Goal: Information Seeking & Learning: Learn about a topic

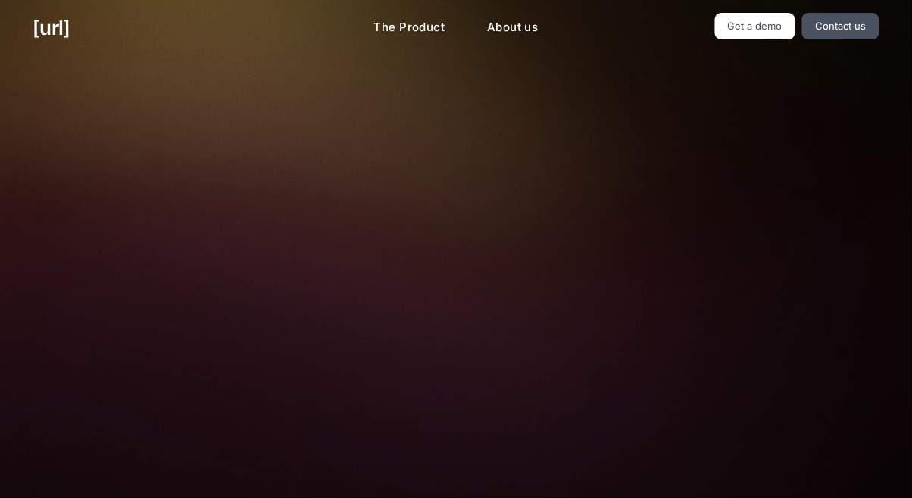
click at [409, 32] on link "The Product" at bounding box center [409, 28] width 95 height 30
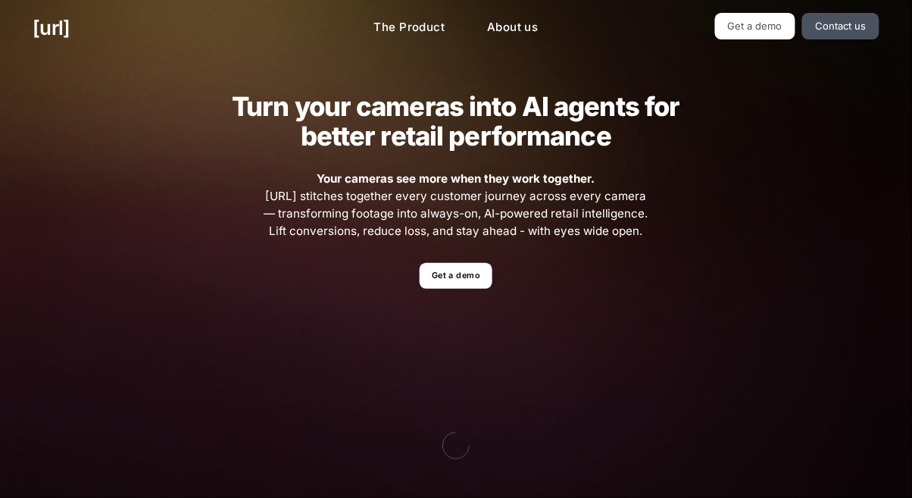
click at [479, 287] on link "Get a demo" at bounding box center [456, 276] width 72 height 27
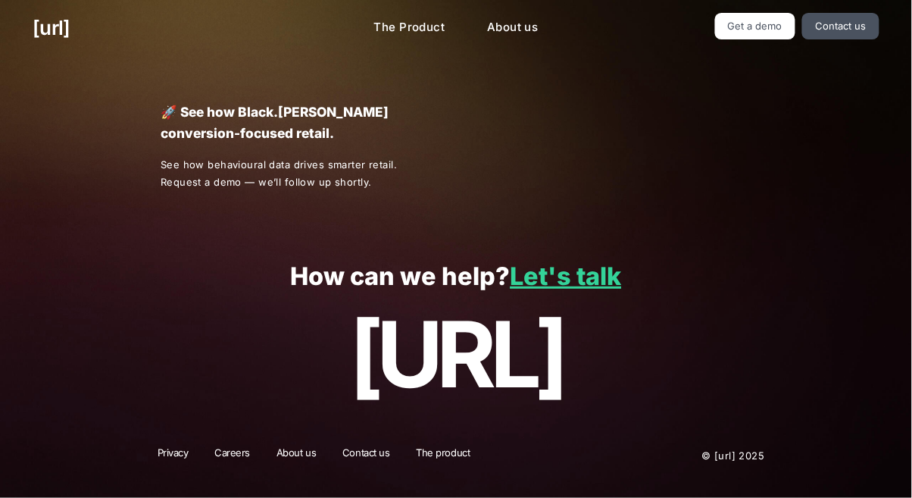
click at [464, 276] on p "How can we help? Let's talk" at bounding box center [456, 277] width 846 height 28
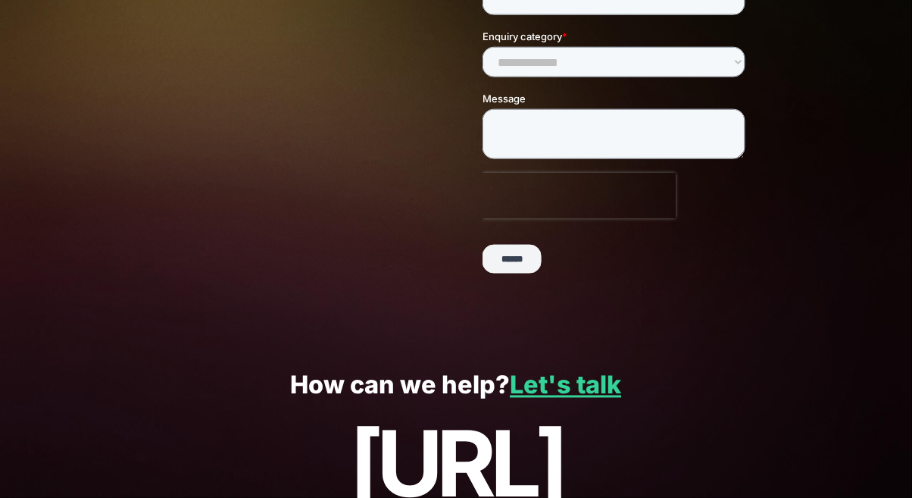
scroll to position [314, 0]
